Goal: Information Seeking & Learning: Learn about a topic

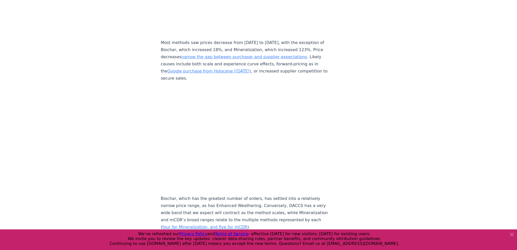
scroll to position [2265, 0]
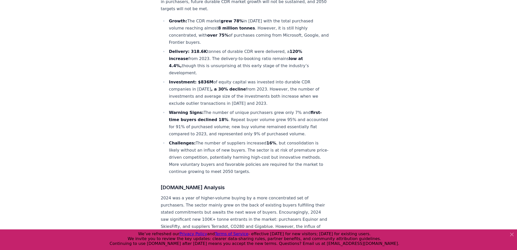
scroll to position [0, 0]
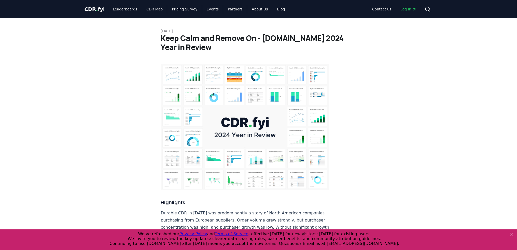
click at [96, 7] on span "." at bounding box center [97, 9] width 2 height 6
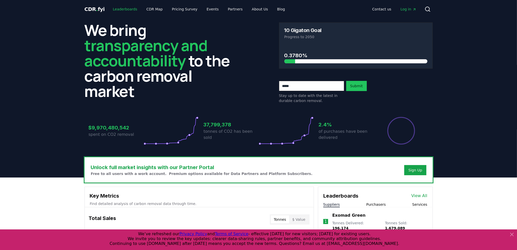
click at [131, 7] on link "Leaderboards" at bounding box center [125, 9] width 33 height 9
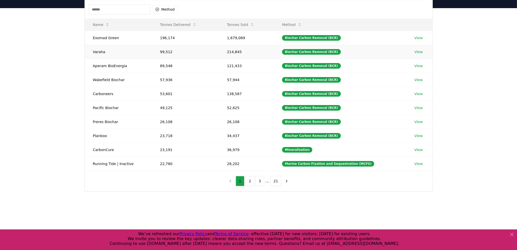
scroll to position [25, 0]
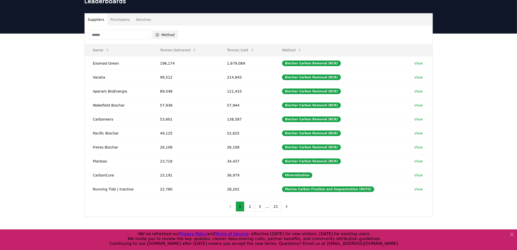
click at [164, 32] on button "Method" at bounding box center [165, 35] width 26 height 8
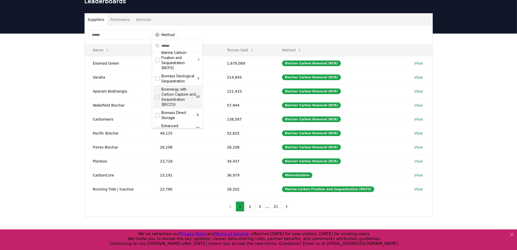
click at [179, 98] on span "Bioenergy with Carbon Capture and Sequestration (BECCS)" at bounding box center [178, 97] width 35 height 20
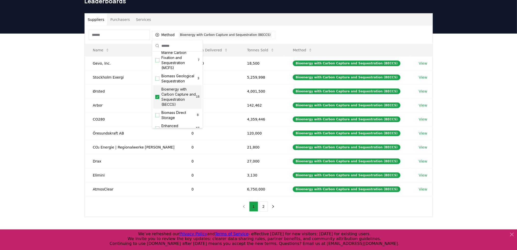
click at [293, 25] on div "Suppliers Purchasers Services" at bounding box center [259, 19] width 348 height 12
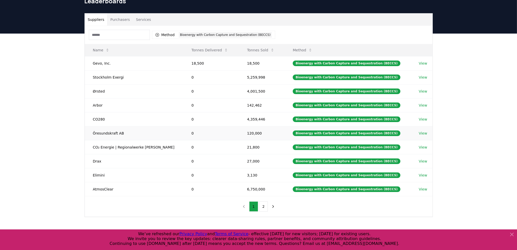
click at [420, 134] on link "View" at bounding box center [423, 133] width 8 height 5
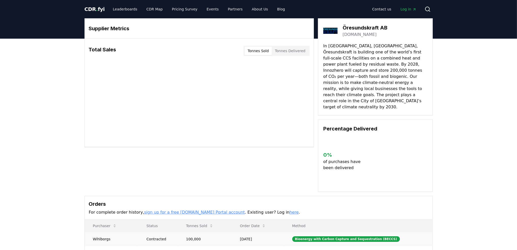
scroll to position [76, 0]
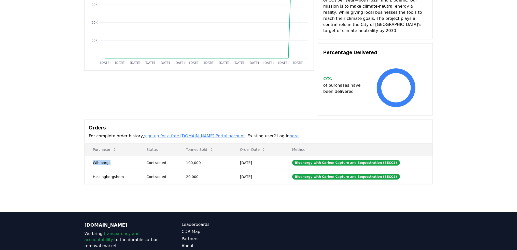
click at [102, 156] on td "Wihlborgs" at bounding box center [112, 163] width 54 height 14
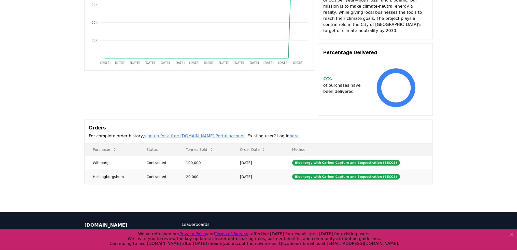
click at [111, 170] on td "Helsingborgshem" at bounding box center [112, 177] width 54 height 14
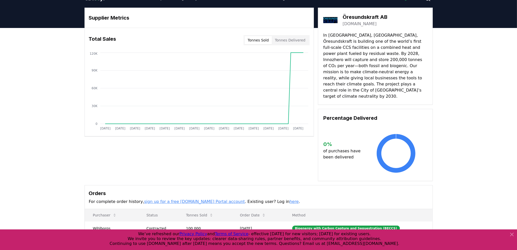
scroll to position [0, 0]
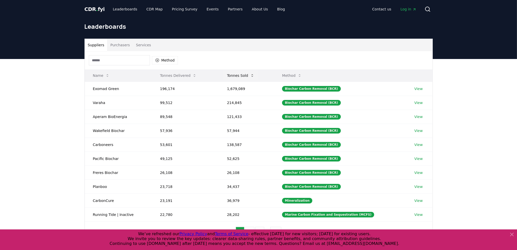
click at [253, 77] on icon at bounding box center [252, 76] width 4 height 4
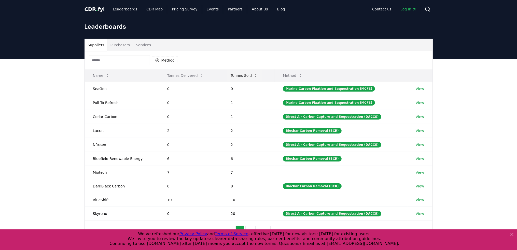
click at [253, 77] on button "Tonnes Sold" at bounding box center [243, 75] width 35 height 10
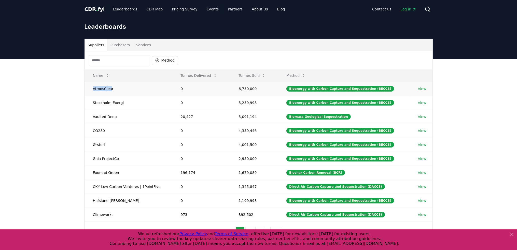
drag, startPoint x: 111, startPoint y: 89, endPoint x: 89, endPoint y: 89, distance: 21.9
click at [89, 89] on td "AtmosClear" at bounding box center [129, 89] width 88 height 14
click at [114, 92] on td "AtmosClear" at bounding box center [129, 89] width 88 height 14
drag, startPoint x: 112, startPoint y: 88, endPoint x: 92, endPoint y: 87, distance: 19.9
click at [92, 87] on td "AtmosClear" at bounding box center [129, 89] width 88 height 14
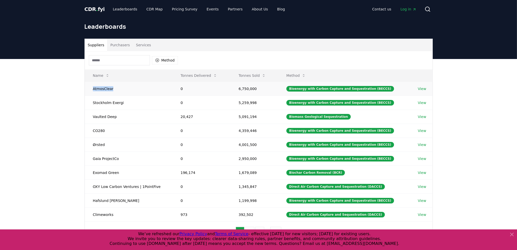
copy td "AtmosClear"
click at [446, 109] on div "Suppliers Purchasers Services Method Name Tonnes Delivered Tonnes Sold Method A…" at bounding box center [258, 161] width 517 height 204
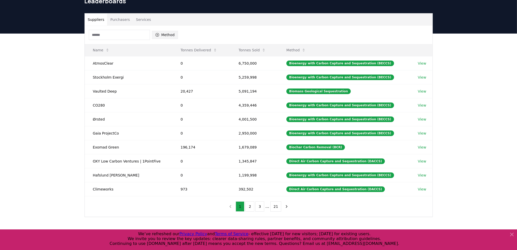
click at [163, 33] on button "Method" at bounding box center [165, 35] width 26 height 8
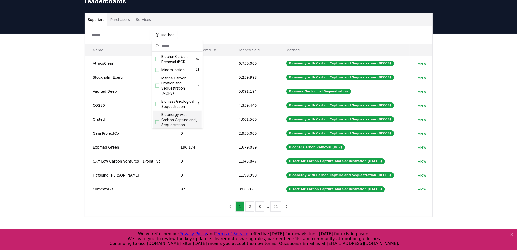
click at [175, 121] on span "Bioenergy with Carbon Capture and Sequestration (BECCS)" at bounding box center [178, 122] width 35 height 20
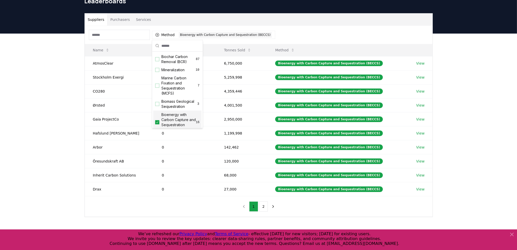
click at [180, 207] on div "Method 1 Bioenergy with Carbon Capture and Sequestration (BECCS) Name Tonnes De…" at bounding box center [259, 121] width 348 height 191
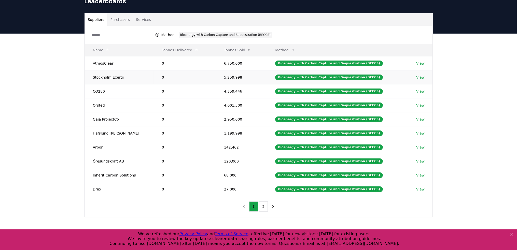
click at [418, 75] on link "View" at bounding box center [420, 77] width 8 height 5
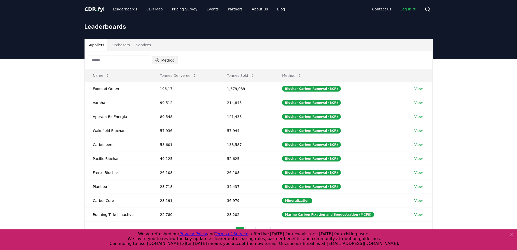
click at [156, 60] on icon "button" at bounding box center [157, 60] width 4 height 4
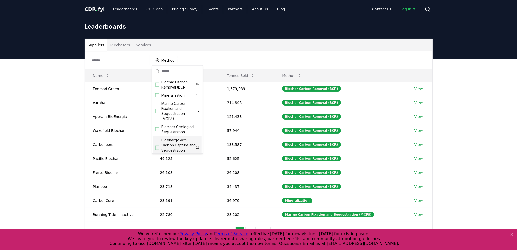
click at [174, 145] on span "Bioenergy with Carbon Capture and Sequestration (BECCS)" at bounding box center [178, 148] width 35 height 20
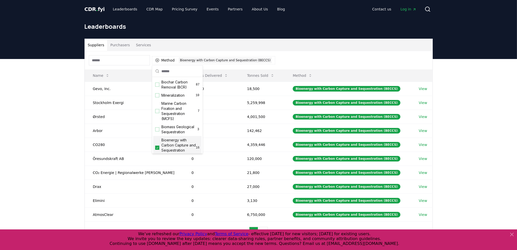
click at [460, 130] on div "Suppliers Purchasers Services Method 1 Bioenergy with Carbon Capture and Seques…" at bounding box center [258, 161] width 517 height 204
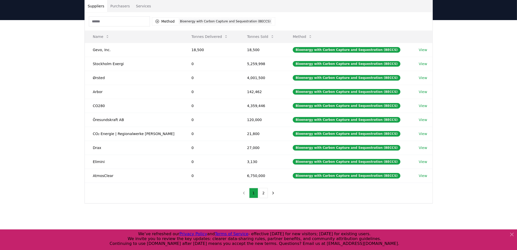
scroll to position [51, 0]
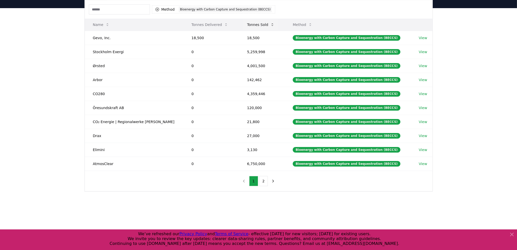
click at [270, 25] on icon at bounding box center [272, 25] width 4 height 4
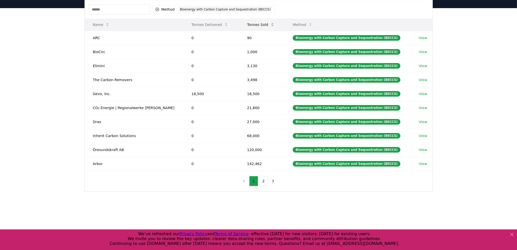
click at [270, 25] on icon at bounding box center [272, 25] width 4 height 4
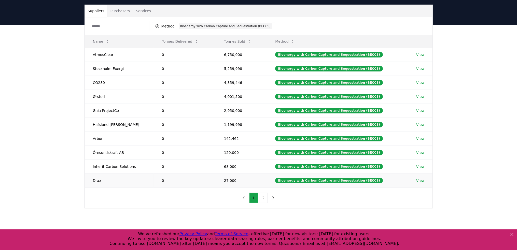
scroll to position [25, 0]
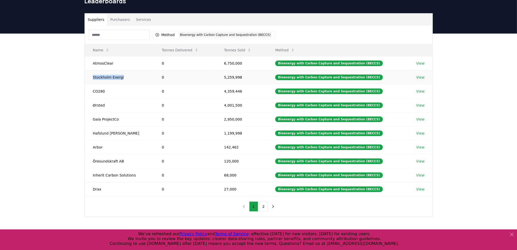
drag, startPoint x: 93, startPoint y: 77, endPoint x: 120, endPoint y: 76, distance: 27.5
click at [120, 76] on td "Stockholm Exergi" at bounding box center [119, 77] width 69 height 14
copy td "Stockholm Exergi"
click at [419, 133] on link "View" at bounding box center [420, 133] width 8 height 5
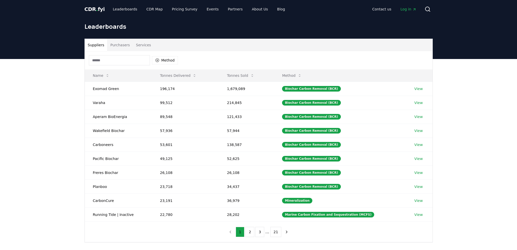
scroll to position [25, 0]
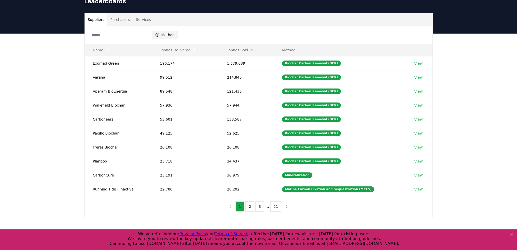
click at [166, 36] on button "Method" at bounding box center [165, 35] width 26 height 8
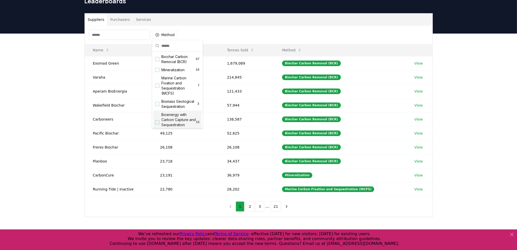
click at [176, 121] on span "Bioenergy with Carbon Capture and Sequestration (BECCS)" at bounding box center [178, 122] width 35 height 20
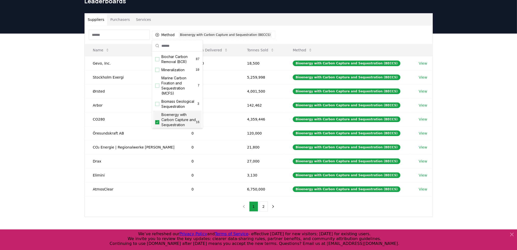
click at [58, 124] on div "Suppliers Purchasers Services Method 1 Bioenergy with Carbon Capture and Seques…" at bounding box center [258, 136] width 517 height 204
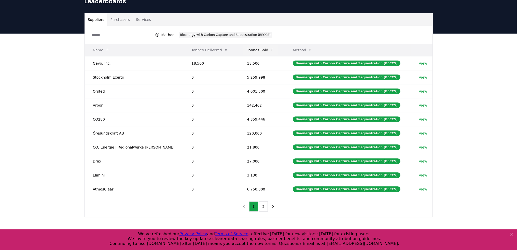
click at [252, 48] on button "Tonnes Sold" at bounding box center [260, 50] width 35 height 10
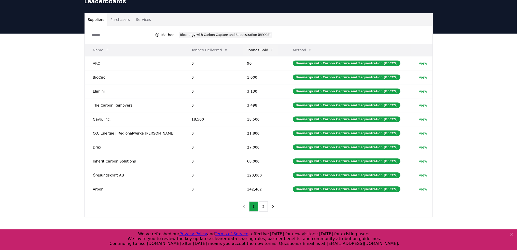
click at [253, 49] on button "Tonnes Sold" at bounding box center [260, 50] width 35 height 10
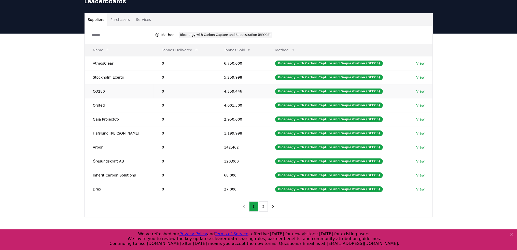
click at [420, 92] on link "View" at bounding box center [420, 91] width 8 height 5
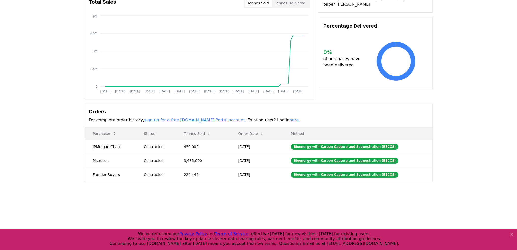
scroll to position [51, 0]
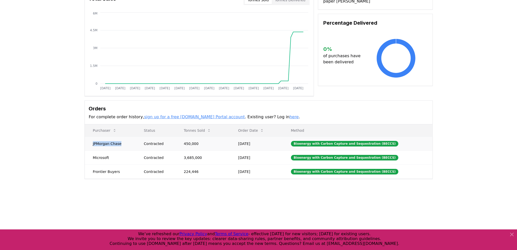
drag, startPoint x: 119, startPoint y: 143, endPoint x: 87, endPoint y: 141, distance: 32.4
click at [87, 141] on td "JPMorgan Chase" at bounding box center [110, 144] width 51 height 14
copy td "JPMorgan Chase"
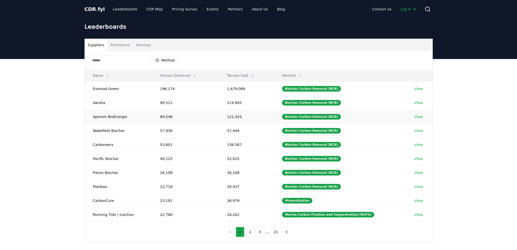
scroll to position [25, 0]
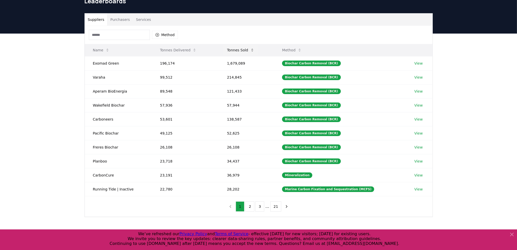
click at [251, 51] on button "Tonnes Sold" at bounding box center [240, 50] width 35 height 10
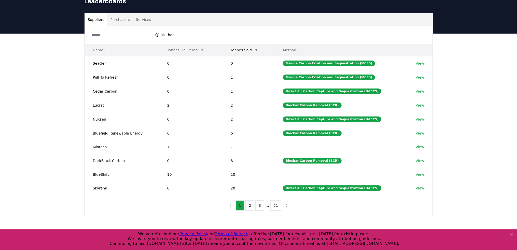
click at [249, 51] on button "Tonnes Sold" at bounding box center [243, 50] width 35 height 10
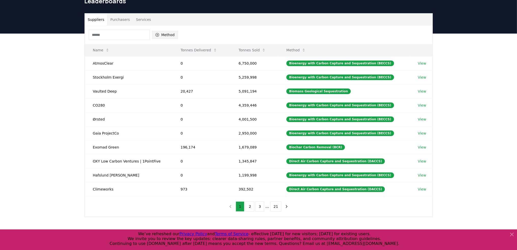
click at [172, 35] on button "Method" at bounding box center [165, 35] width 26 height 8
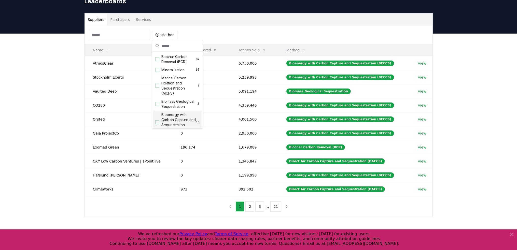
click at [174, 120] on span "Bioenergy with Carbon Capture and Sequestration (BECCS)" at bounding box center [178, 122] width 35 height 20
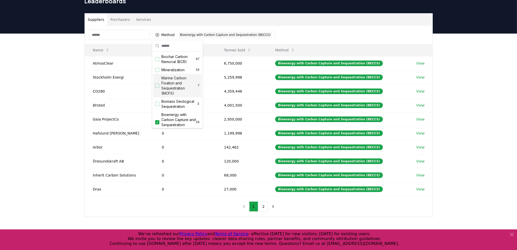
click at [64, 110] on div "Suppliers Purchasers Services Method 1 Bioenergy with Carbon Capture and Seques…" at bounding box center [258, 136] width 517 height 204
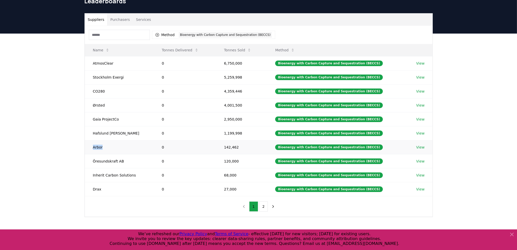
drag, startPoint x: 102, startPoint y: 147, endPoint x: 93, endPoint y: 146, distance: 8.7
click at [93, 146] on td "Arbor" at bounding box center [119, 147] width 69 height 14
click at [420, 147] on link "View" at bounding box center [420, 147] width 8 height 5
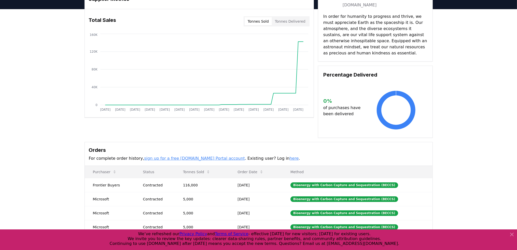
scroll to position [102, 0]
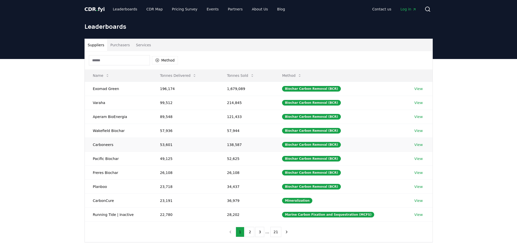
scroll to position [25, 0]
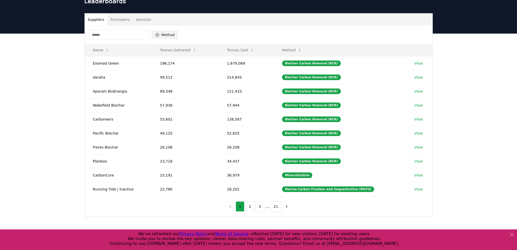
click at [158, 34] on icon "button" at bounding box center [157, 35] width 4 height 4
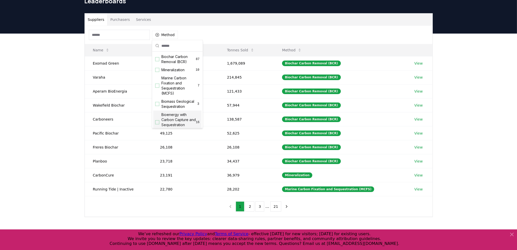
scroll to position [51, 0]
click at [179, 76] on span "Bioenergy with Carbon Capture and Sequestration (BECCS)" at bounding box center [178, 71] width 35 height 20
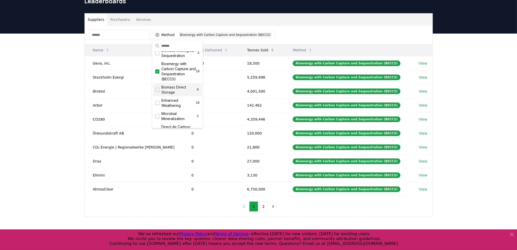
click at [248, 49] on button "Tonnes Sold" at bounding box center [260, 50] width 35 height 10
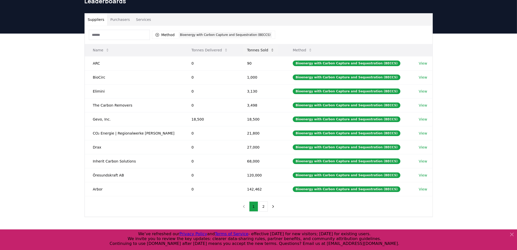
click at [248, 49] on button "Tonnes Sold" at bounding box center [260, 50] width 35 height 10
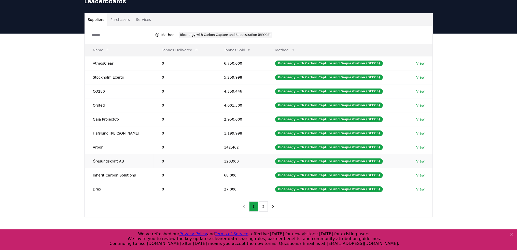
click at [104, 159] on td "Öresundskraft AB" at bounding box center [119, 161] width 69 height 14
drag, startPoint x: 121, startPoint y: 161, endPoint x: 92, endPoint y: 161, distance: 29.0
click at [92, 161] on td "Öresundskraft AB" at bounding box center [119, 161] width 69 height 14
copy td "Öresundskraft AB"
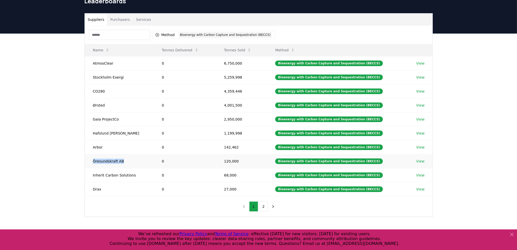
click at [419, 161] on link "View" at bounding box center [420, 161] width 8 height 5
